Goal: Task Accomplishment & Management: Use online tool/utility

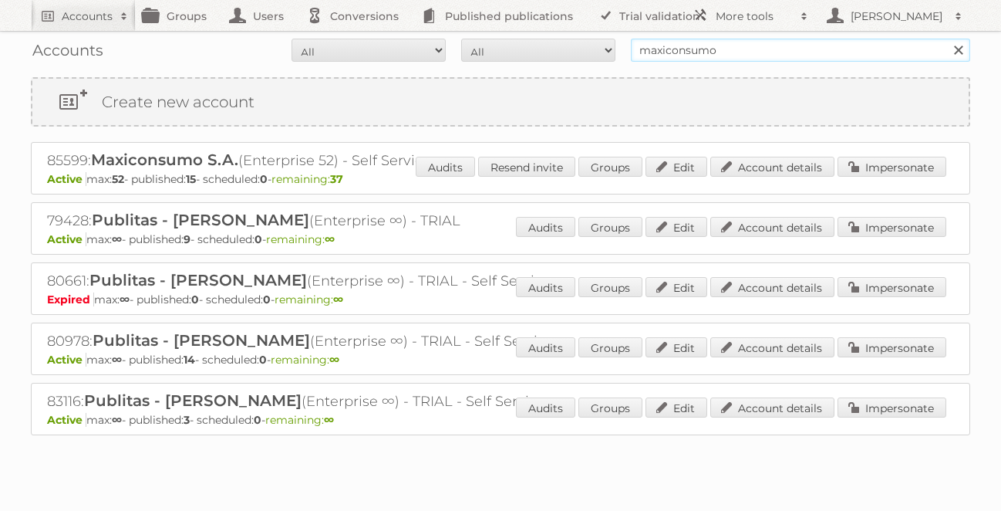
drag, startPoint x: 719, startPoint y: 51, endPoint x: 518, endPoint y: 49, distance: 200.6
click at [518, 49] on form "All Active Expired Pending All Paid Trials Self service maxiconsumo Search" at bounding box center [501, 50] width 940 height 23
type input "betterware"
click at [947, 39] on input "Search" at bounding box center [958, 50] width 23 height 23
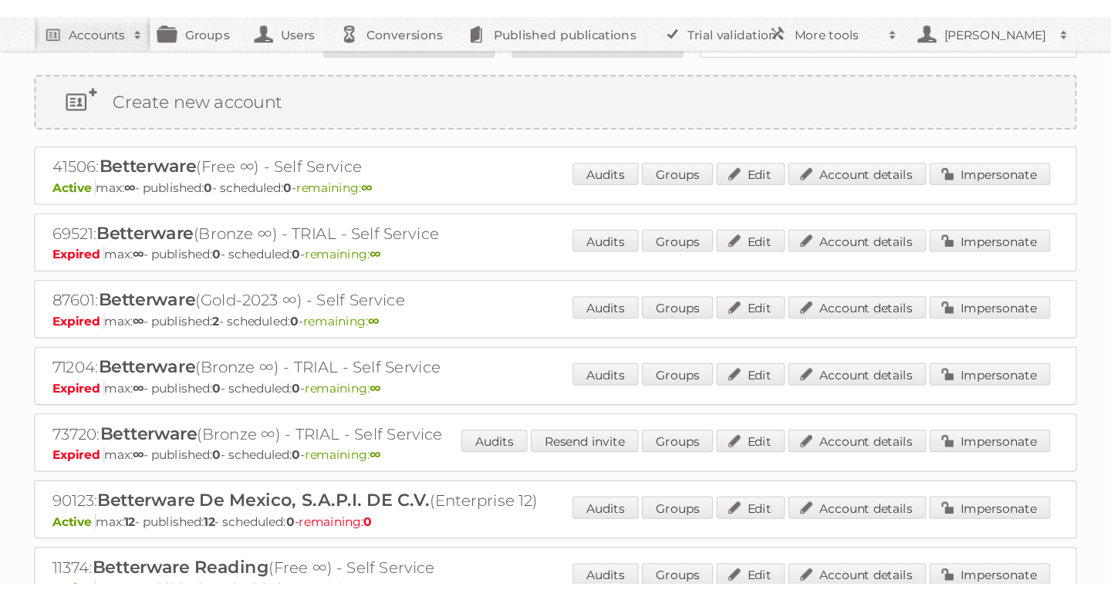
scroll to position [79, 0]
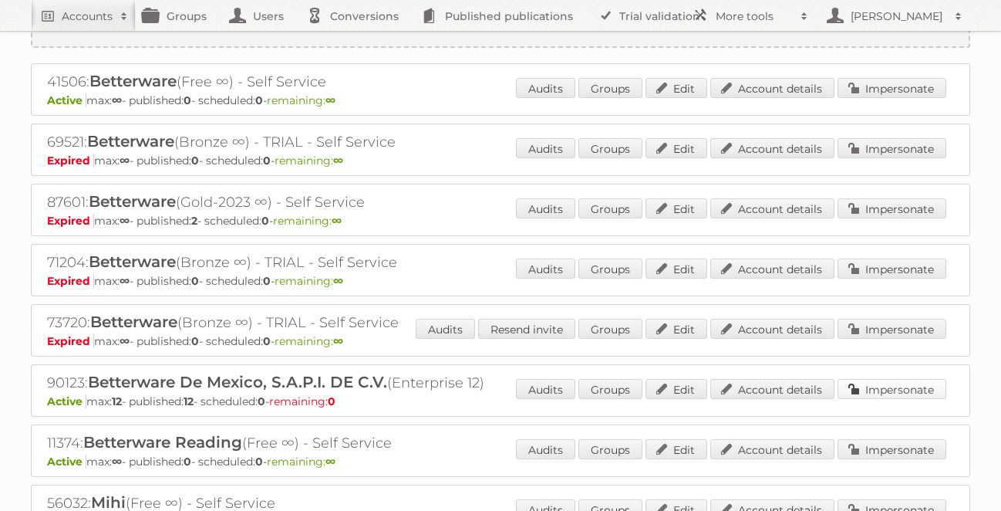
click at [873, 388] on link "Impersonate" at bounding box center [892, 389] width 109 height 20
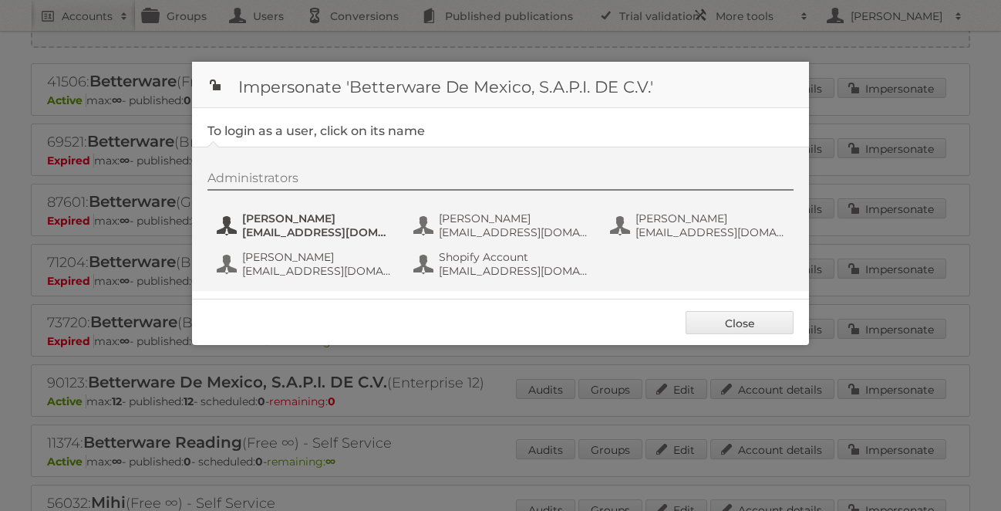
click at [309, 231] on span "[EMAIL_ADDRESS][DOMAIN_NAME]" at bounding box center [317, 232] width 150 height 14
